Goal: Information Seeking & Learning: Find specific fact

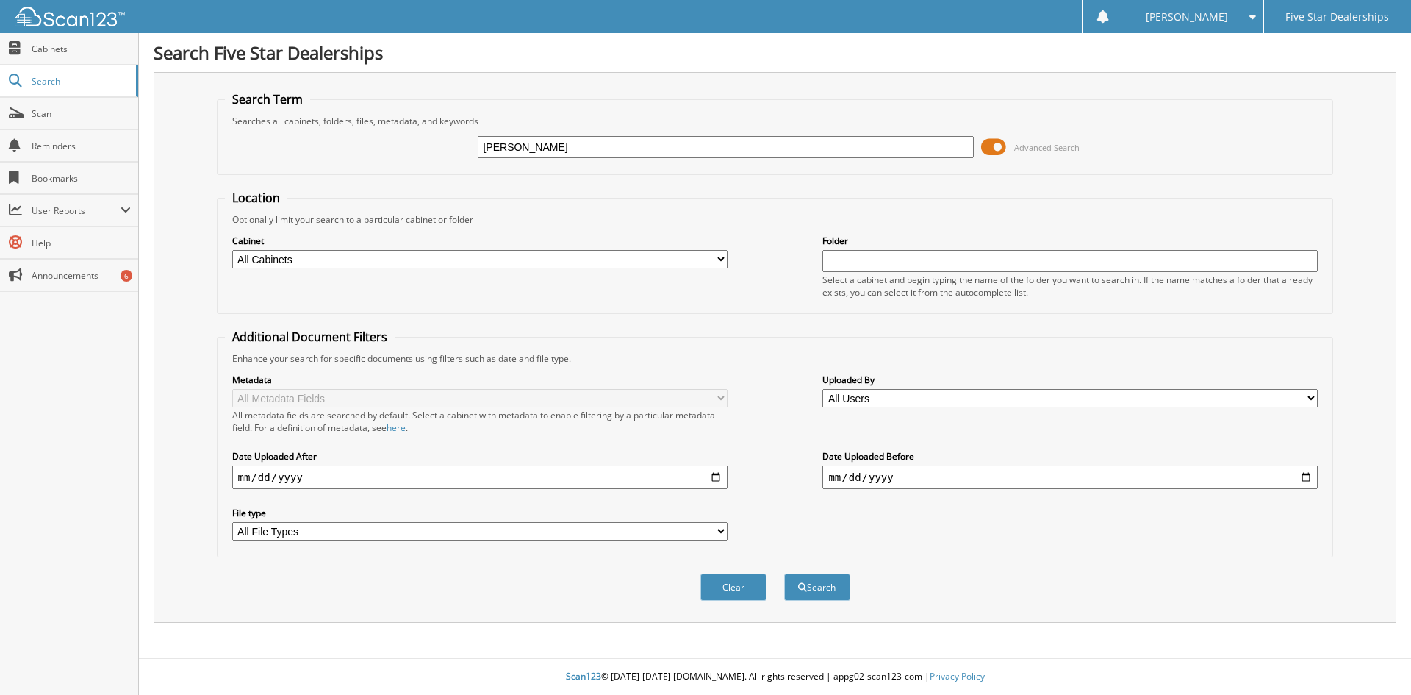
type input "[PERSON_NAME]"
click at [784, 573] on button "Search" at bounding box center [817, 586] width 66 height 27
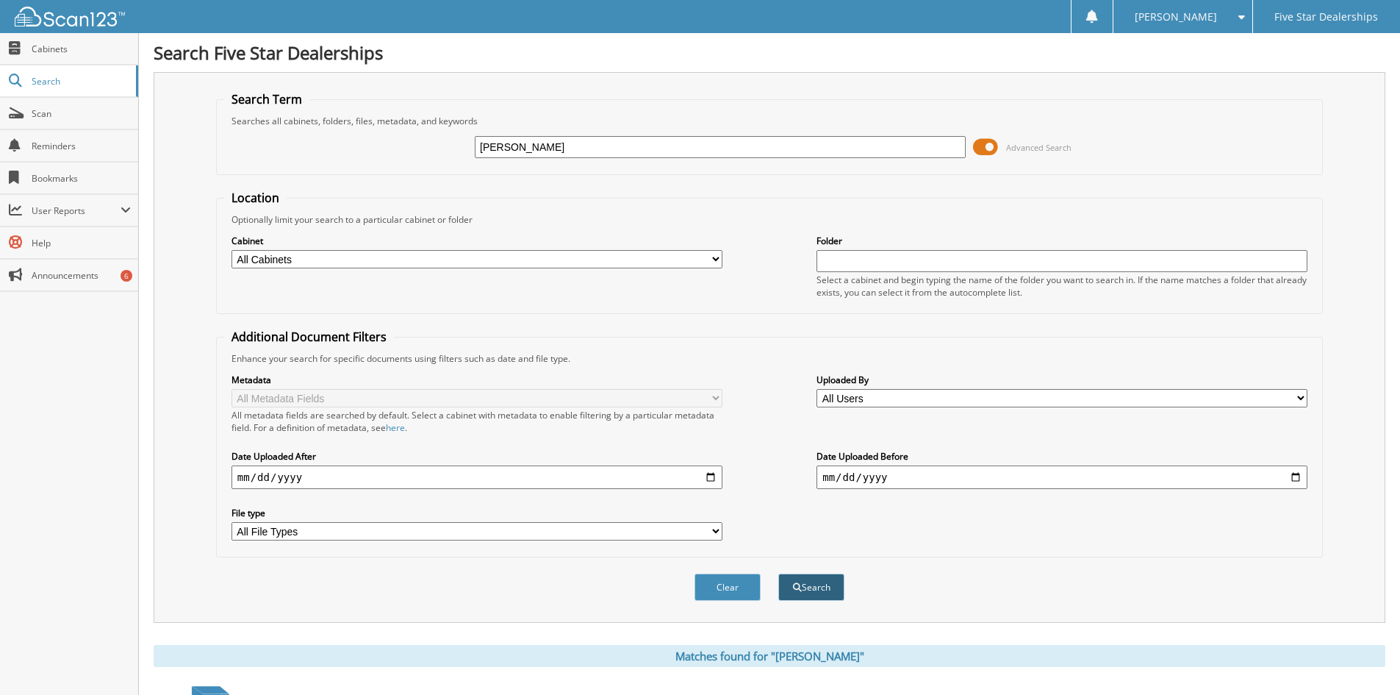
click at [812, 586] on button "Search" at bounding box center [811, 586] width 66 height 27
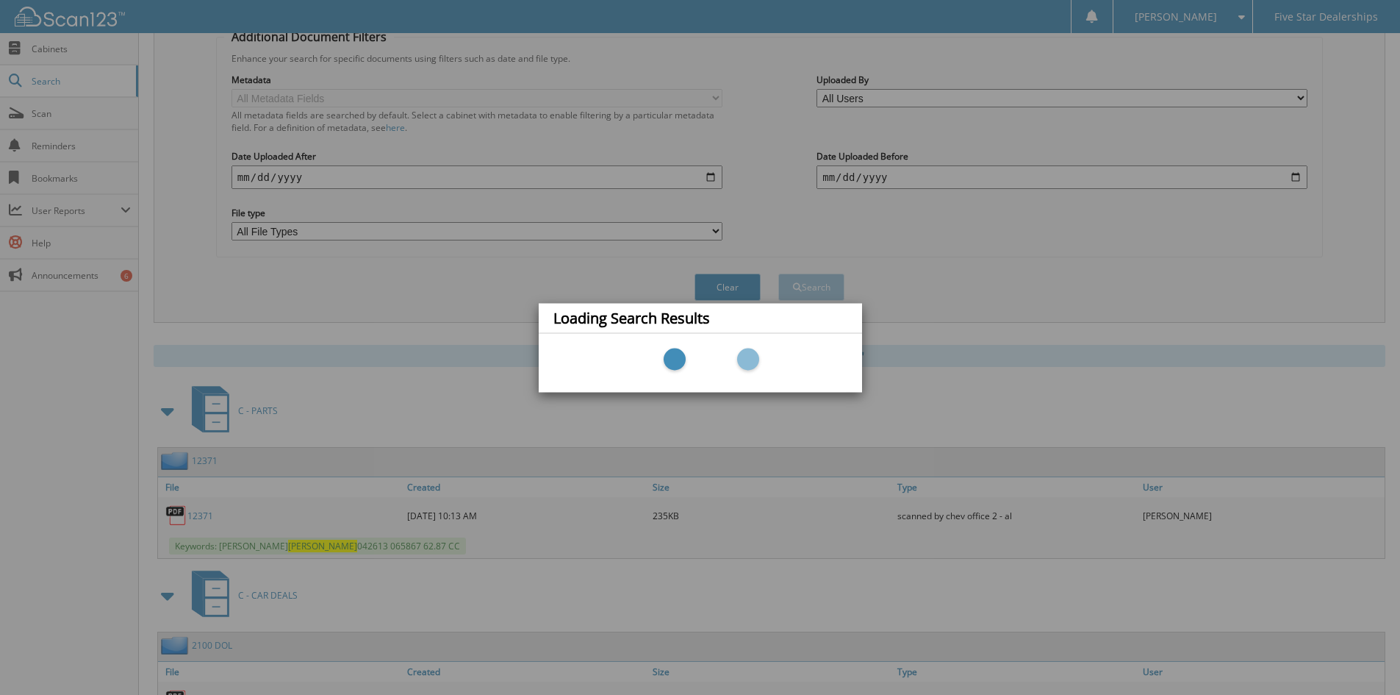
scroll to position [318, 0]
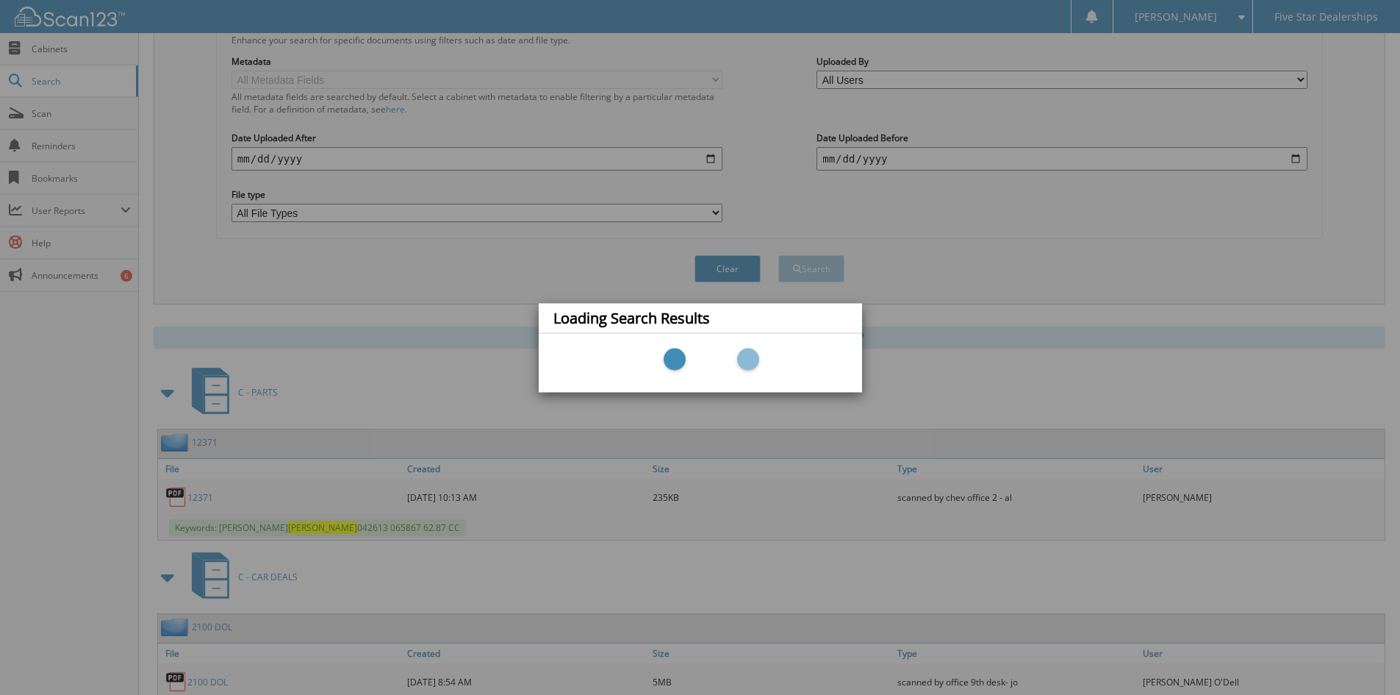
drag, startPoint x: 77, startPoint y: 519, endPoint x: 92, endPoint y: 509, distance: 17.5
click at [77, 519] on div "Loading Search Results" at bounding box center [700, 347] width 1400 height 695
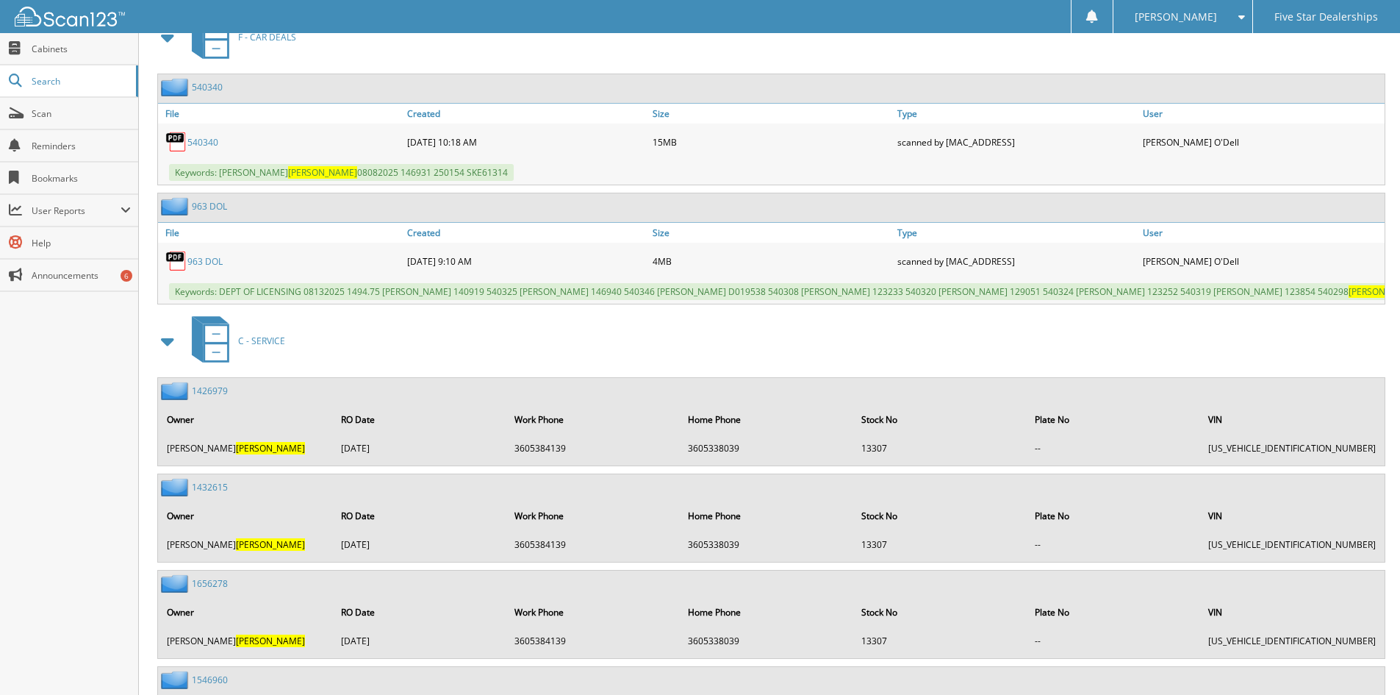
scroll to position [1739, 0]
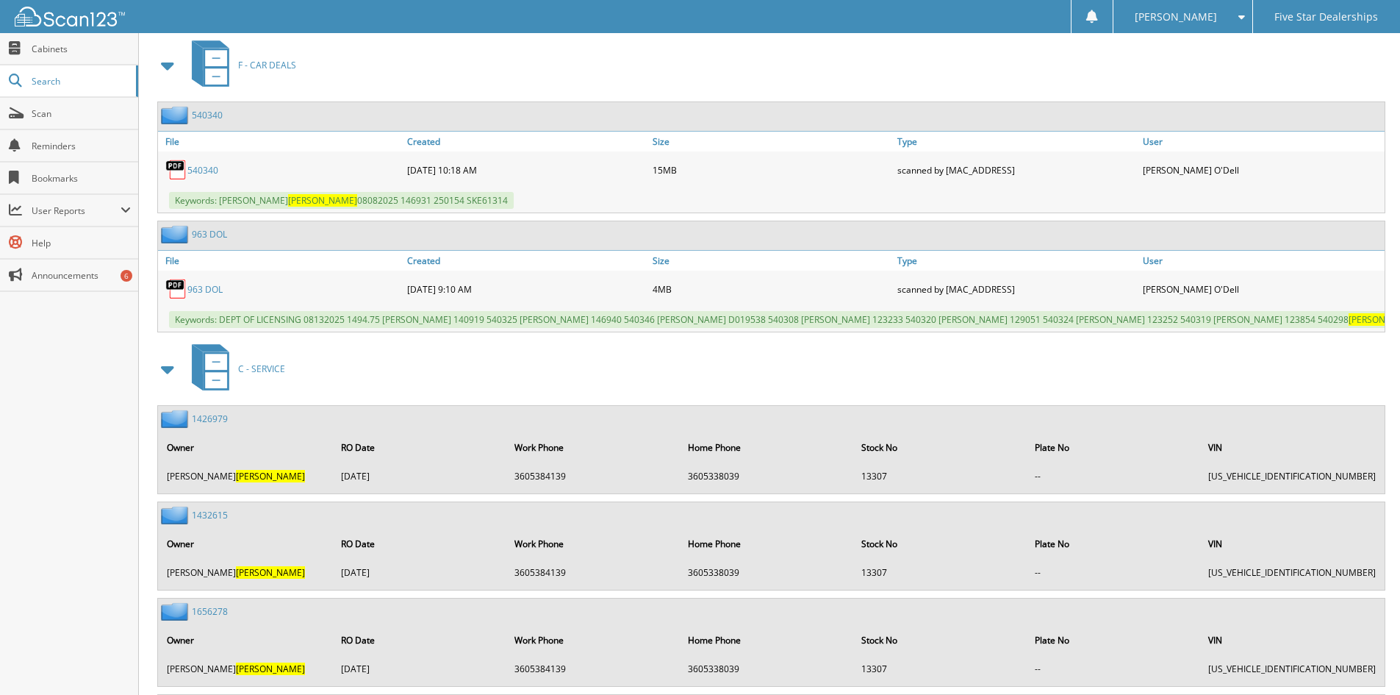
click at [209, 176] on link "540340" at bounding box center [202, 170] width 31 height 12
click at [212, 173] on link "540340" at bounding box center [202, 170] width 31 height 12
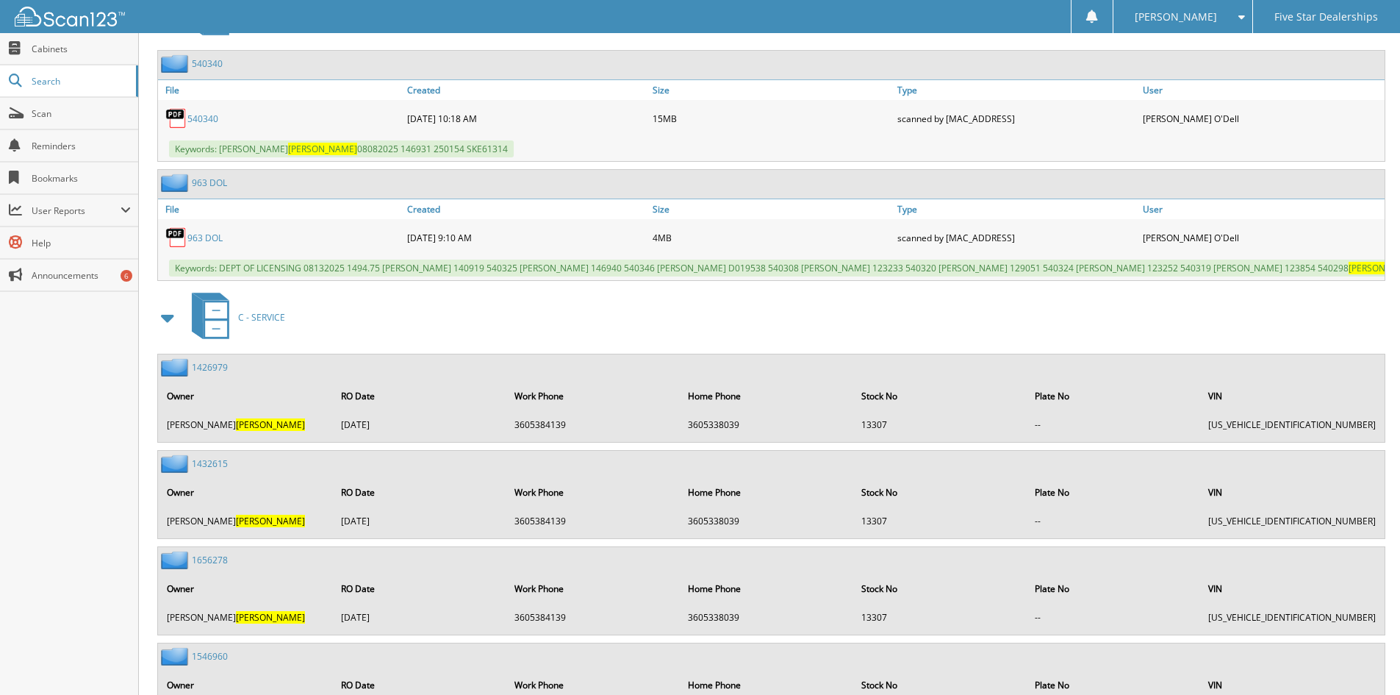
scroll to position [1764, 0]
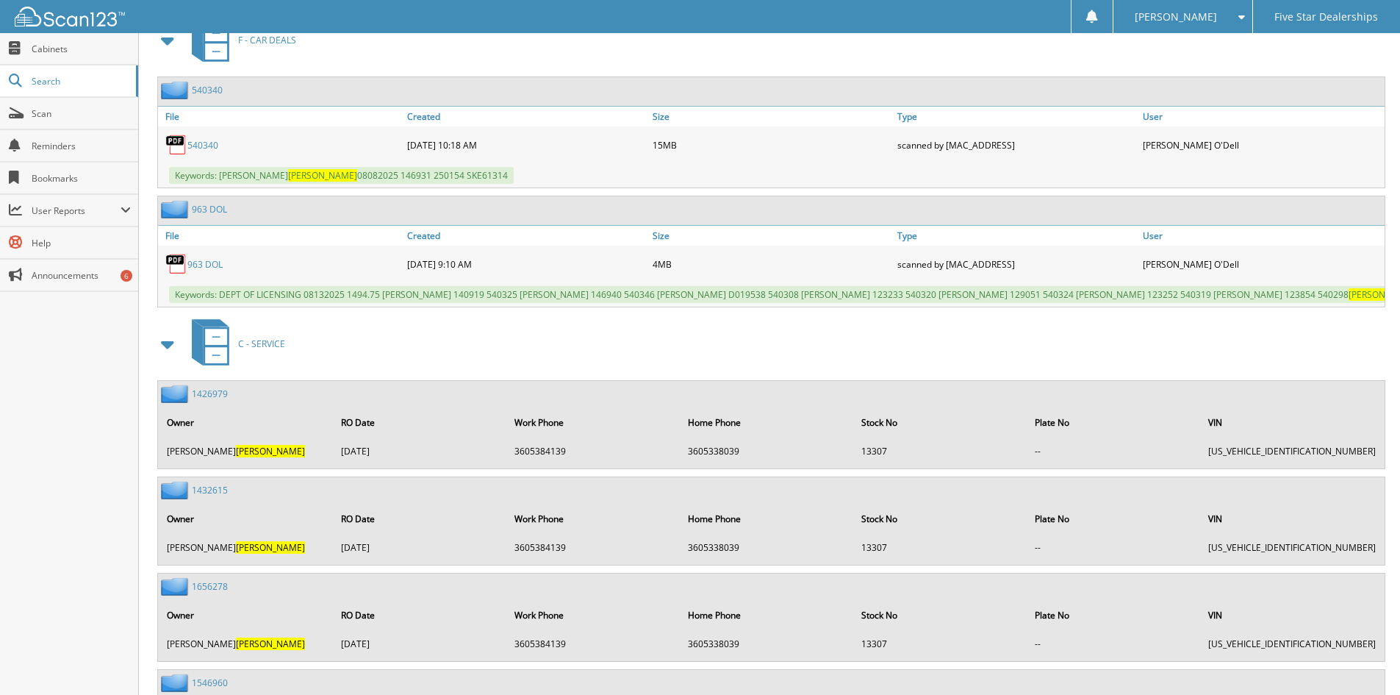
click at [198, 269] on link "963 DOL" at bounding box center [204, 264] width 35 height 12
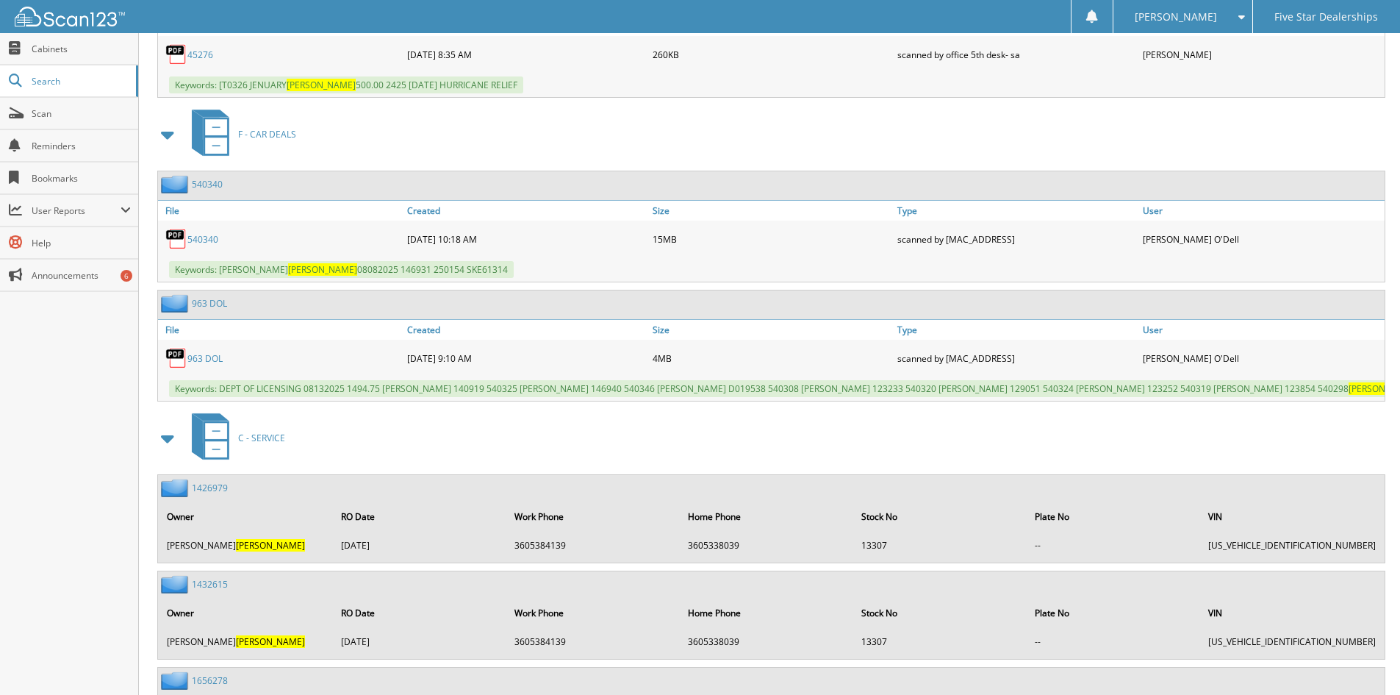
scroll to position [1666, 0]
